Goal: Task Accomplishment & Management: Use online tool/utility

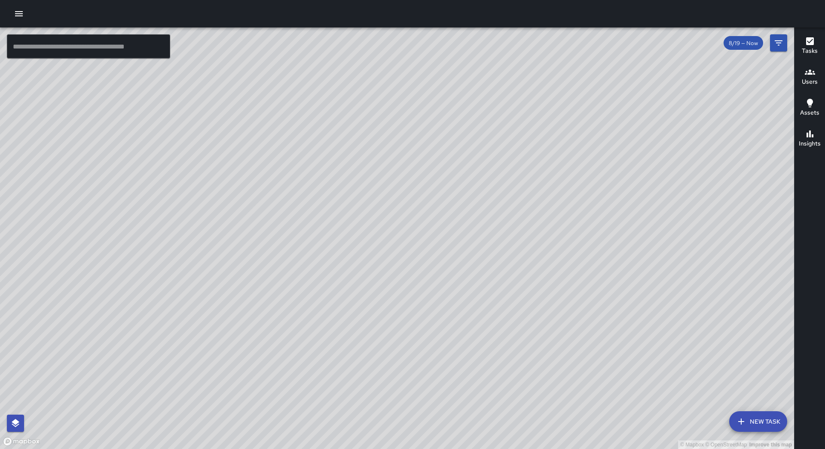
click at [17, 13] on icon "button" at bounding box center [19, 14] width 10 height 10
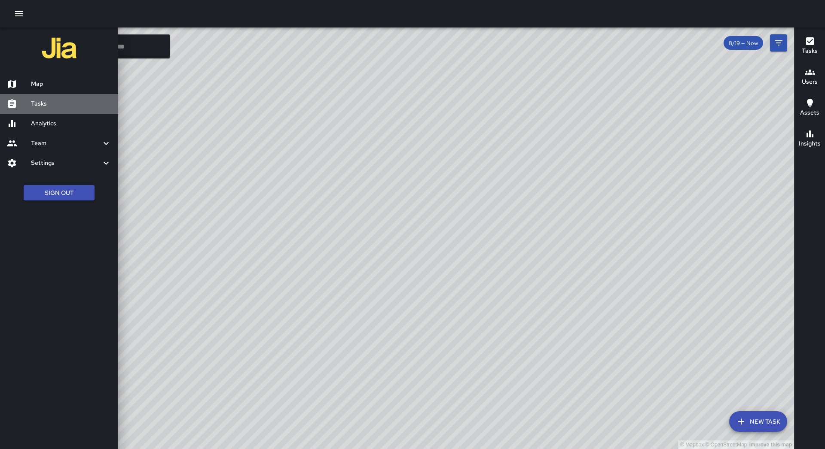
drag, startPoint x: 52, startPoint y: 103, endPoint x: 68, endPoint y: 104, distance: 15.9
click at [53, 104] on h6 "Tasks" at bounding box center [71, 103] width 80 height 9
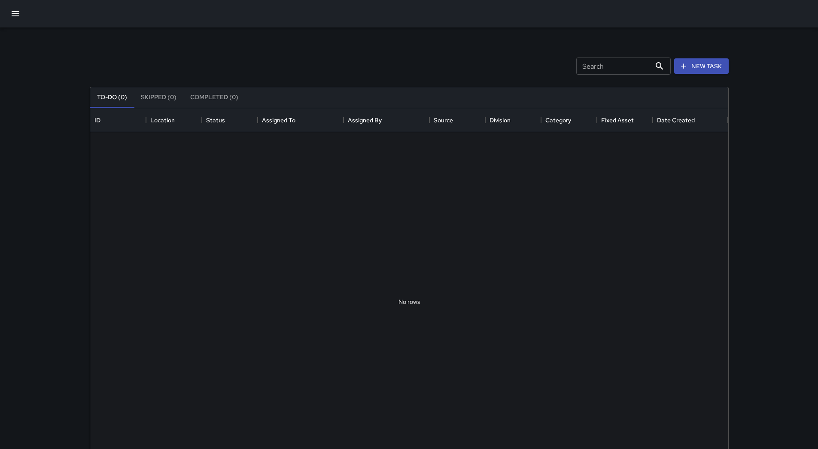
scroll to position [357, 632]
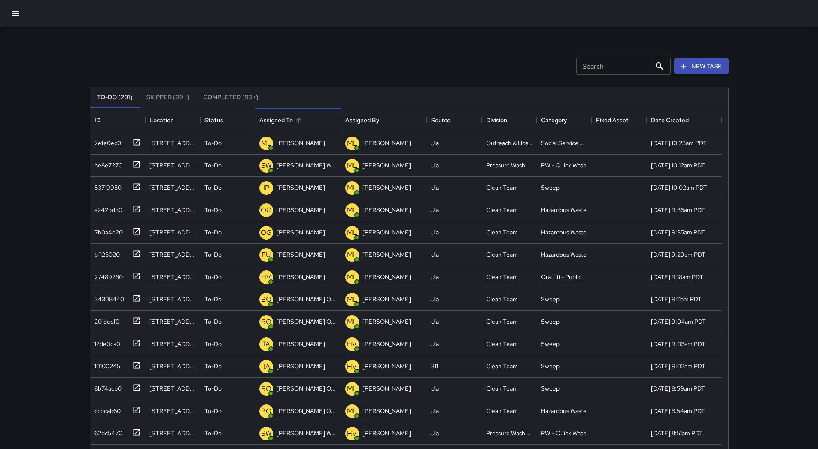
click at [293, 116] on div "Assigned To" at bounding box center [299, 120] width 12 height 12
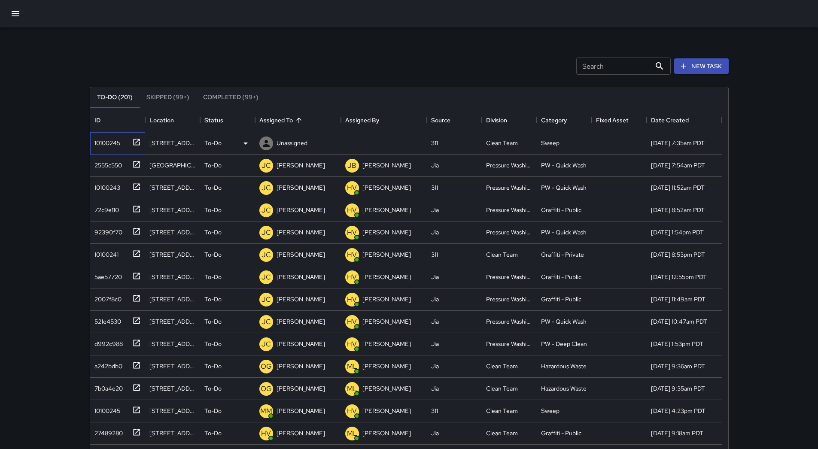
click at [122, 143] on div "10100245" at bounding box center [116, 141] width 50 height 14
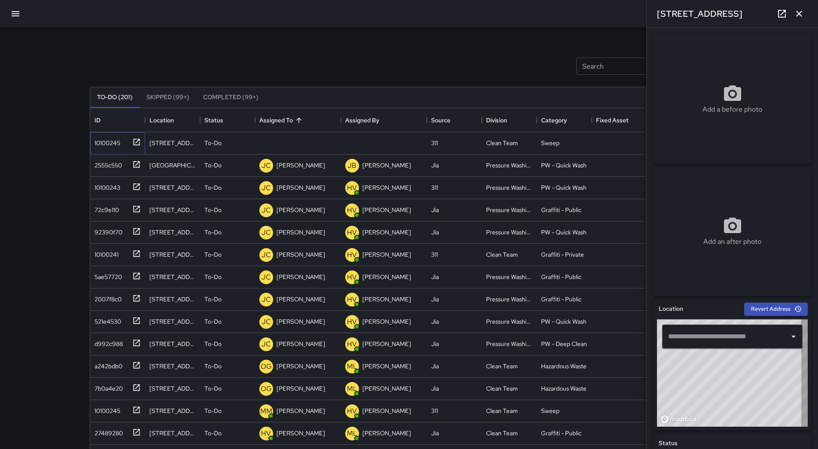
type input "**********"
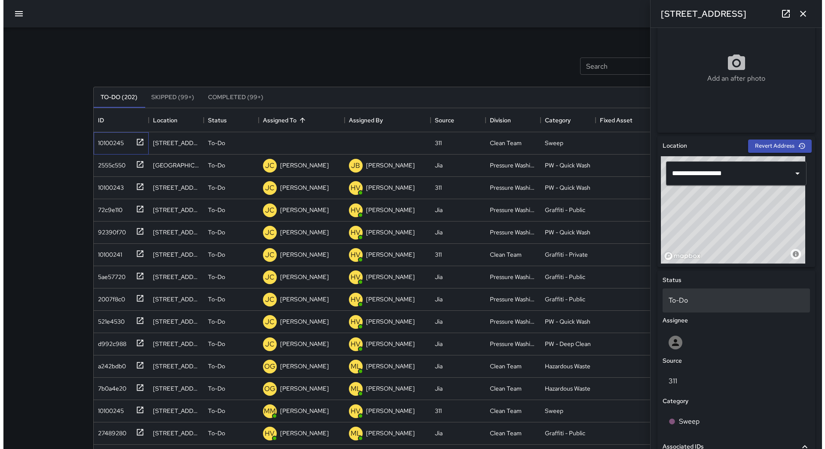
scroll to position [149, 0]
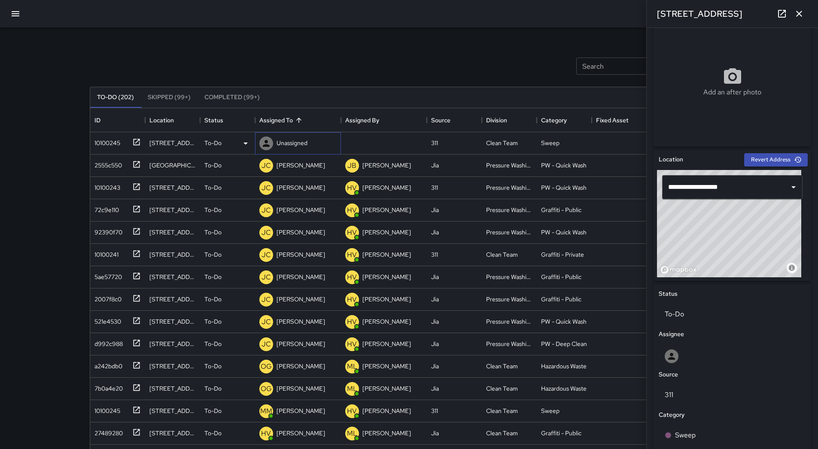
click at [292, 146] on p "Unassigned" at bounding box center [292, 143] width 31 height 9
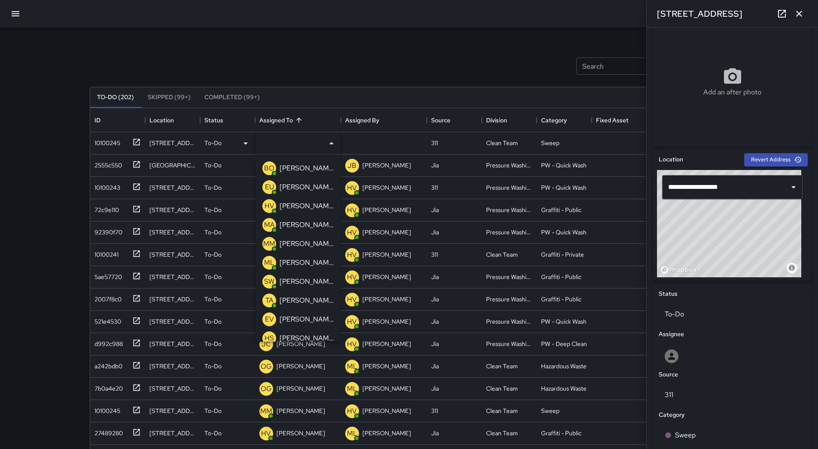
click at [290, 169] on p "[PERSON_NAME] Overall" at bounding box center [307, 168] width 54 height 10
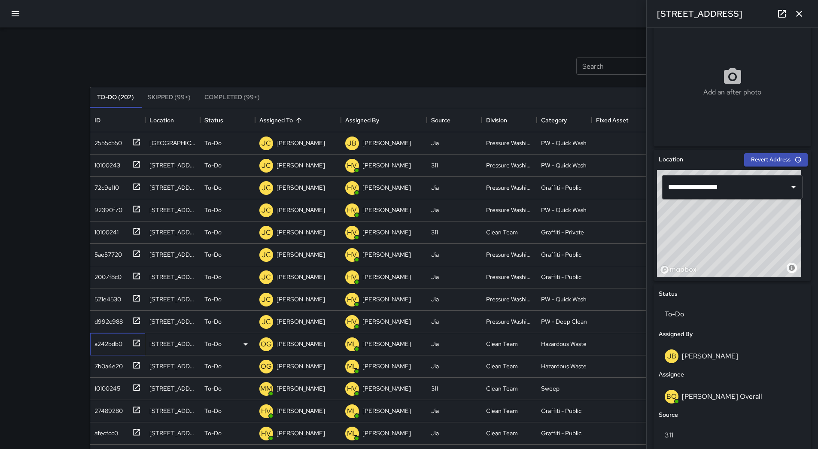
click at [95, 350] on div "a242bdb0" at bounding box center [117, 344] width 55 height 22
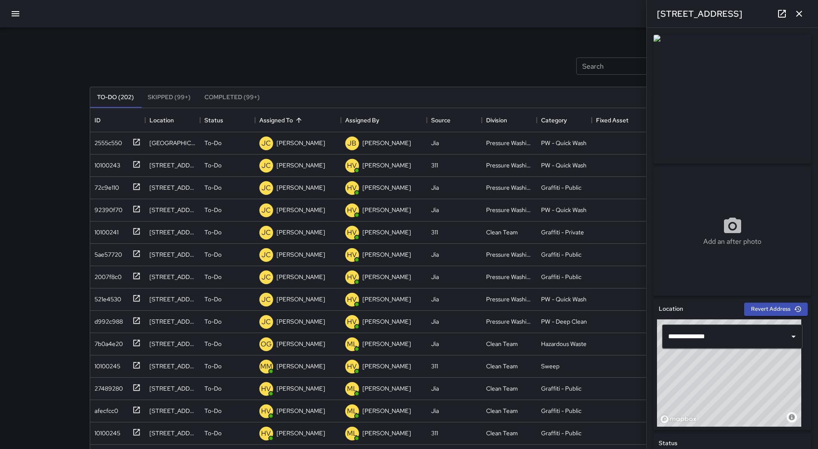
click at [19, 16] on icon "button" at bounding box center [16, 13] width 8 height 5
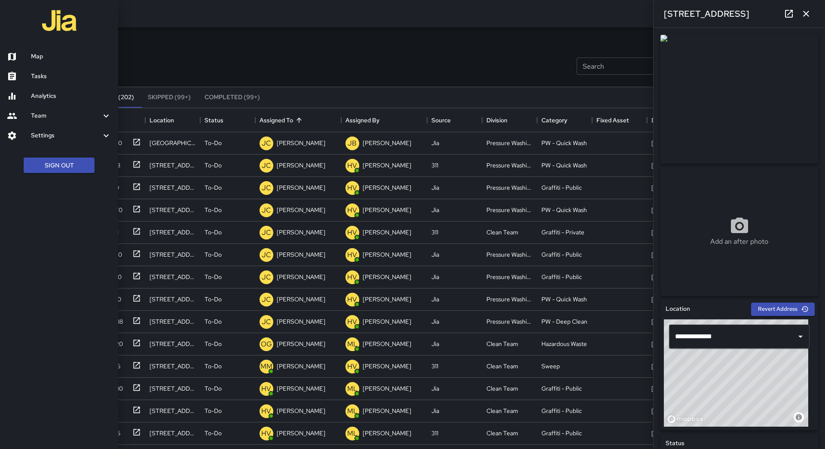
click at [44, 56] on h6 "Map" at bounding box center [71, 56] width 80 height 9
